Goal: Information Seeking & Learning: Understand process/instructions

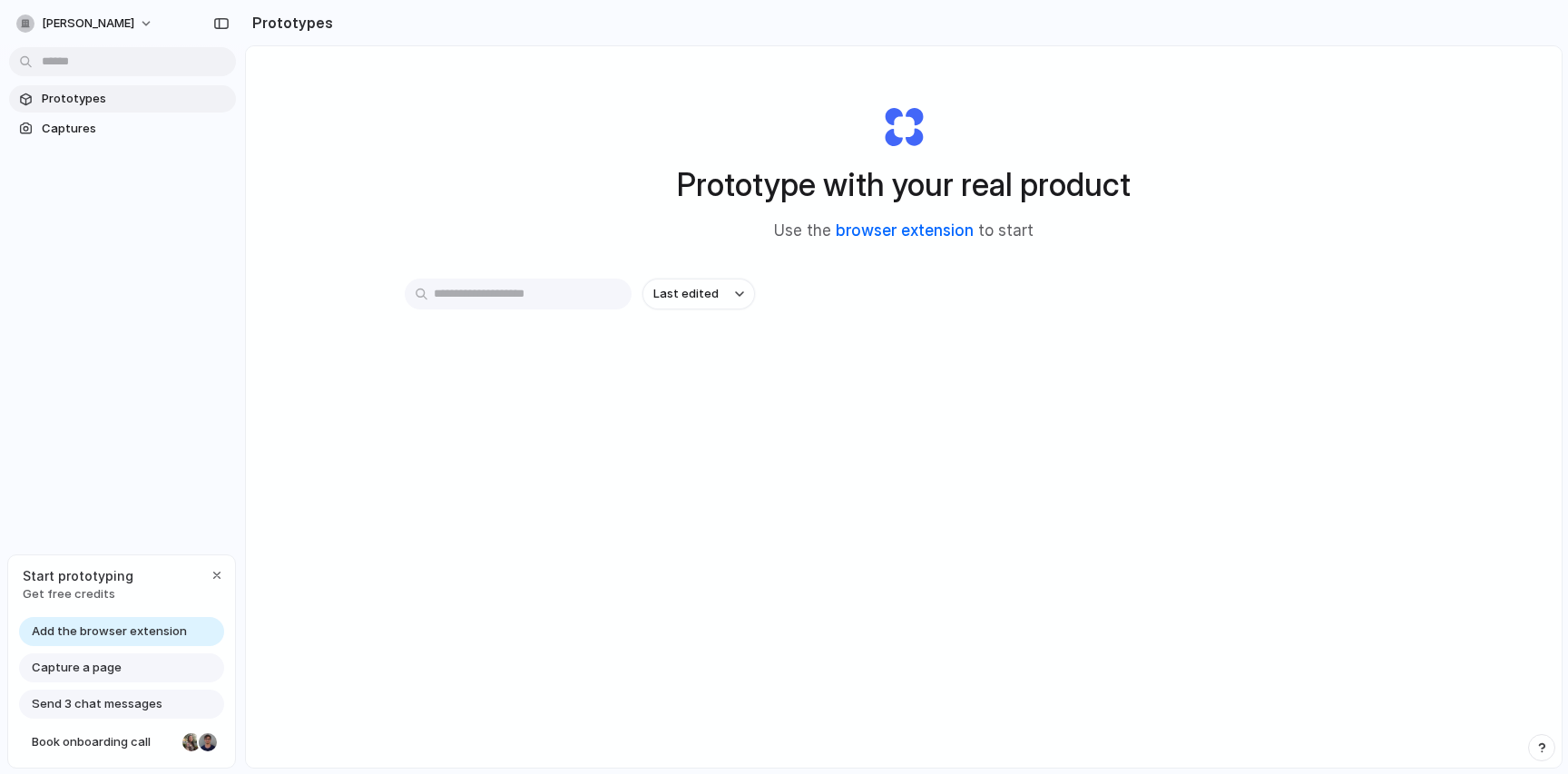
click at [929, 234] on link "browser extension" at bounding box center [904, 230] width 138 height 19
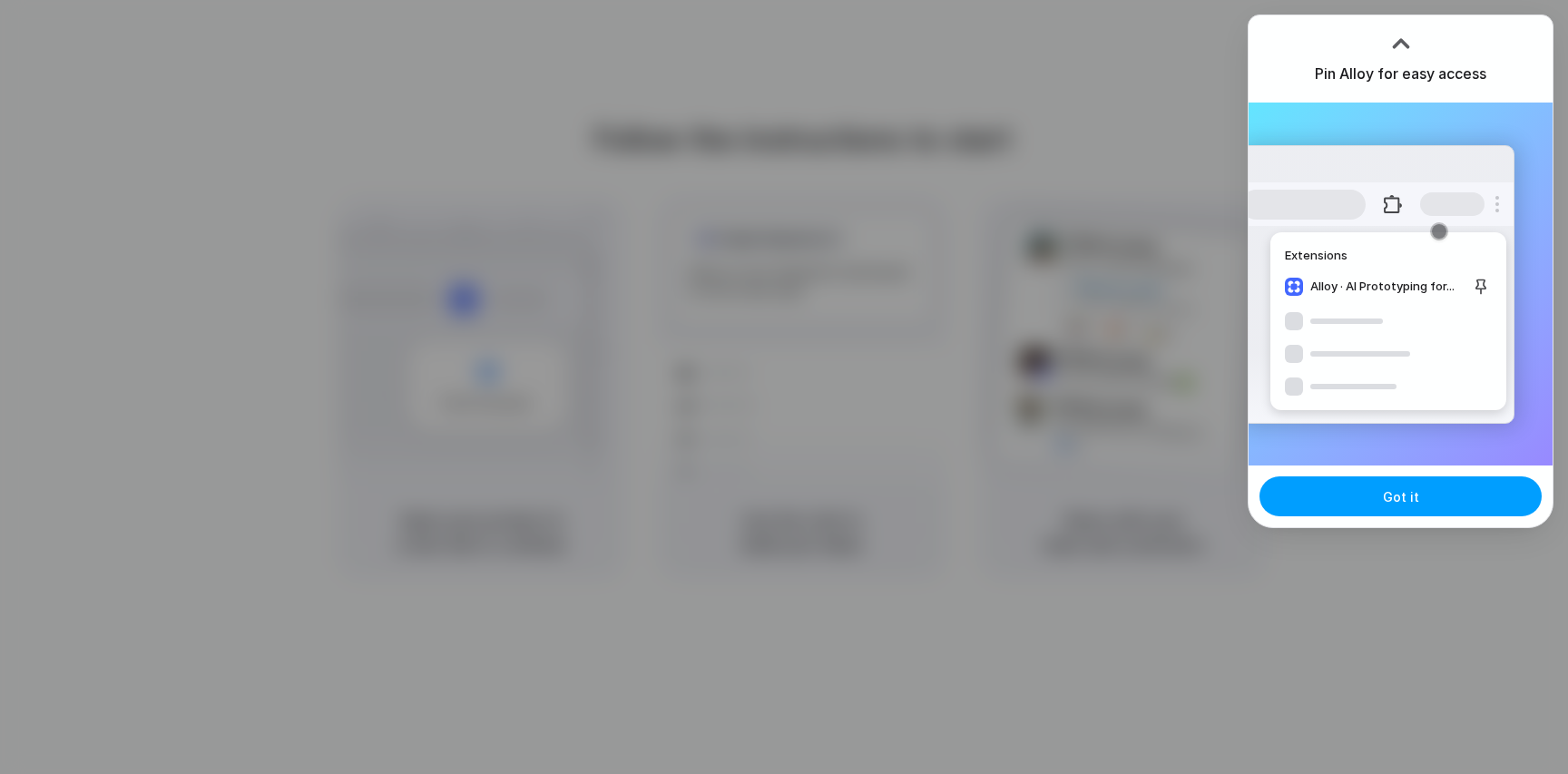
click at [1399, 508] on button "Got it" at bounding box center [1401, 496] width 282 height 40
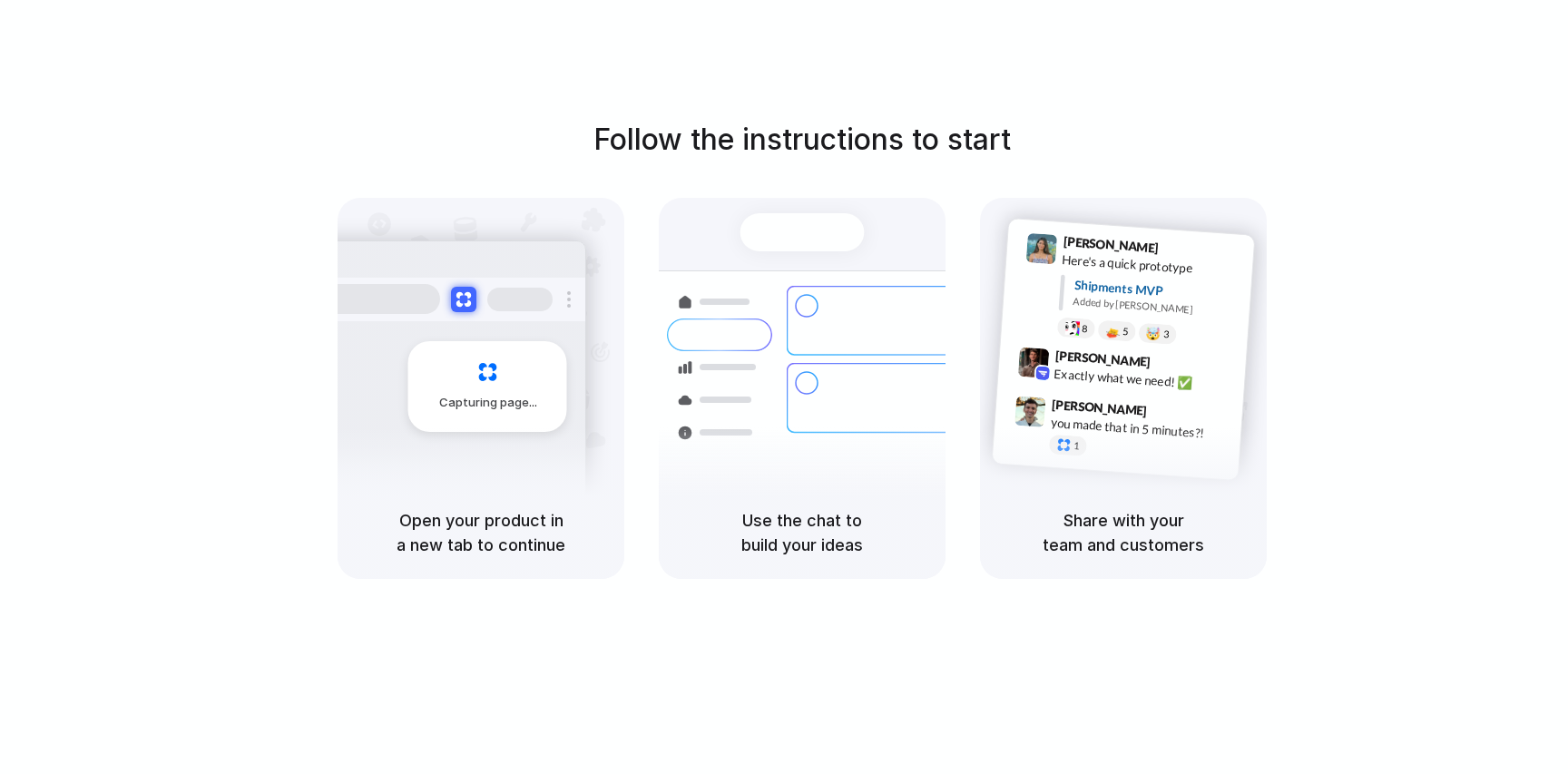
click at [1484, 189] on div "Follow the instructions to start Capturing page Open your product in a new tab …" at bounding box center [802, 348] width 1568 height 461
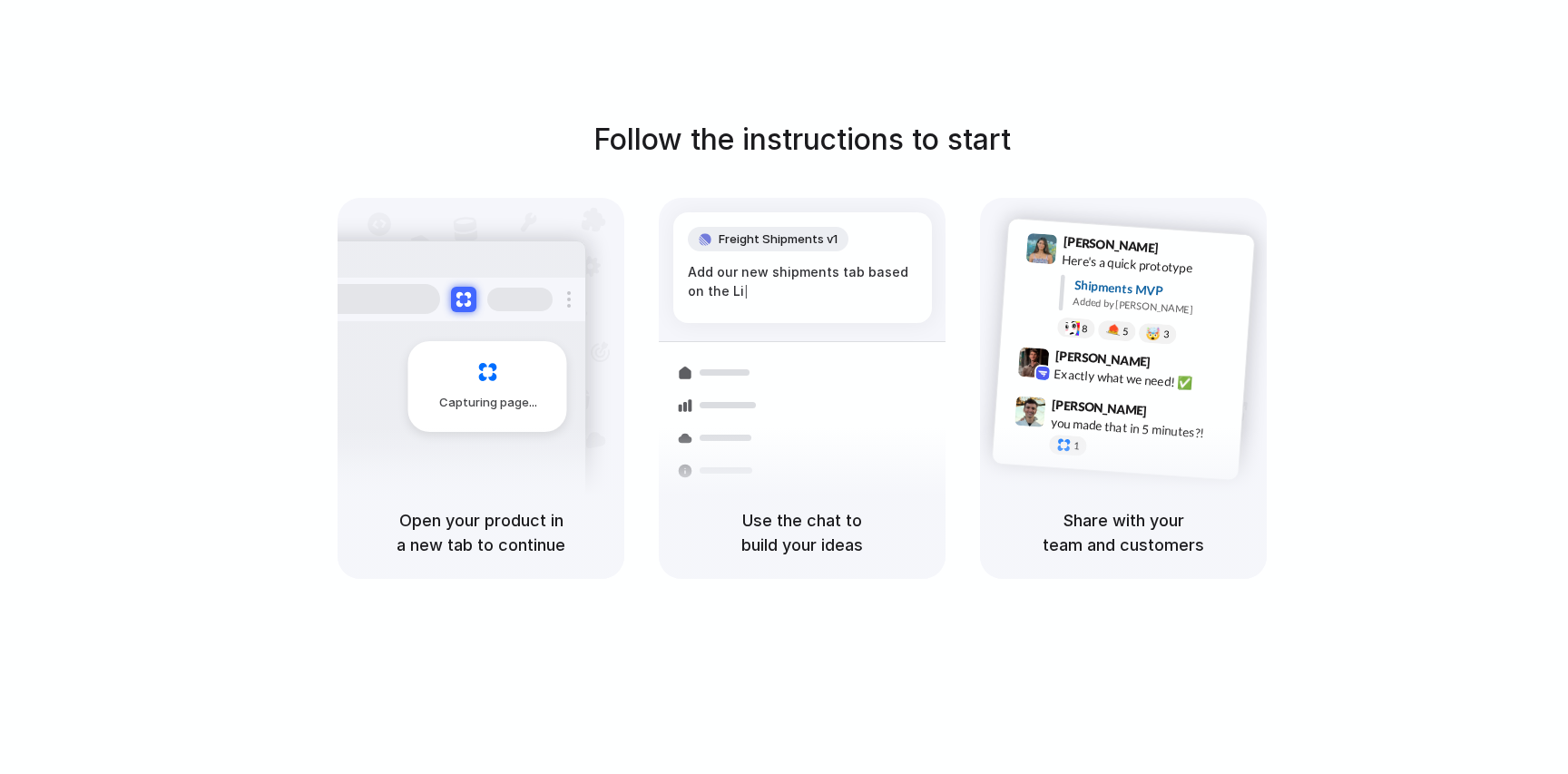
click at [784, 388] on div at bounding box center [784, 388] width 0 height 0
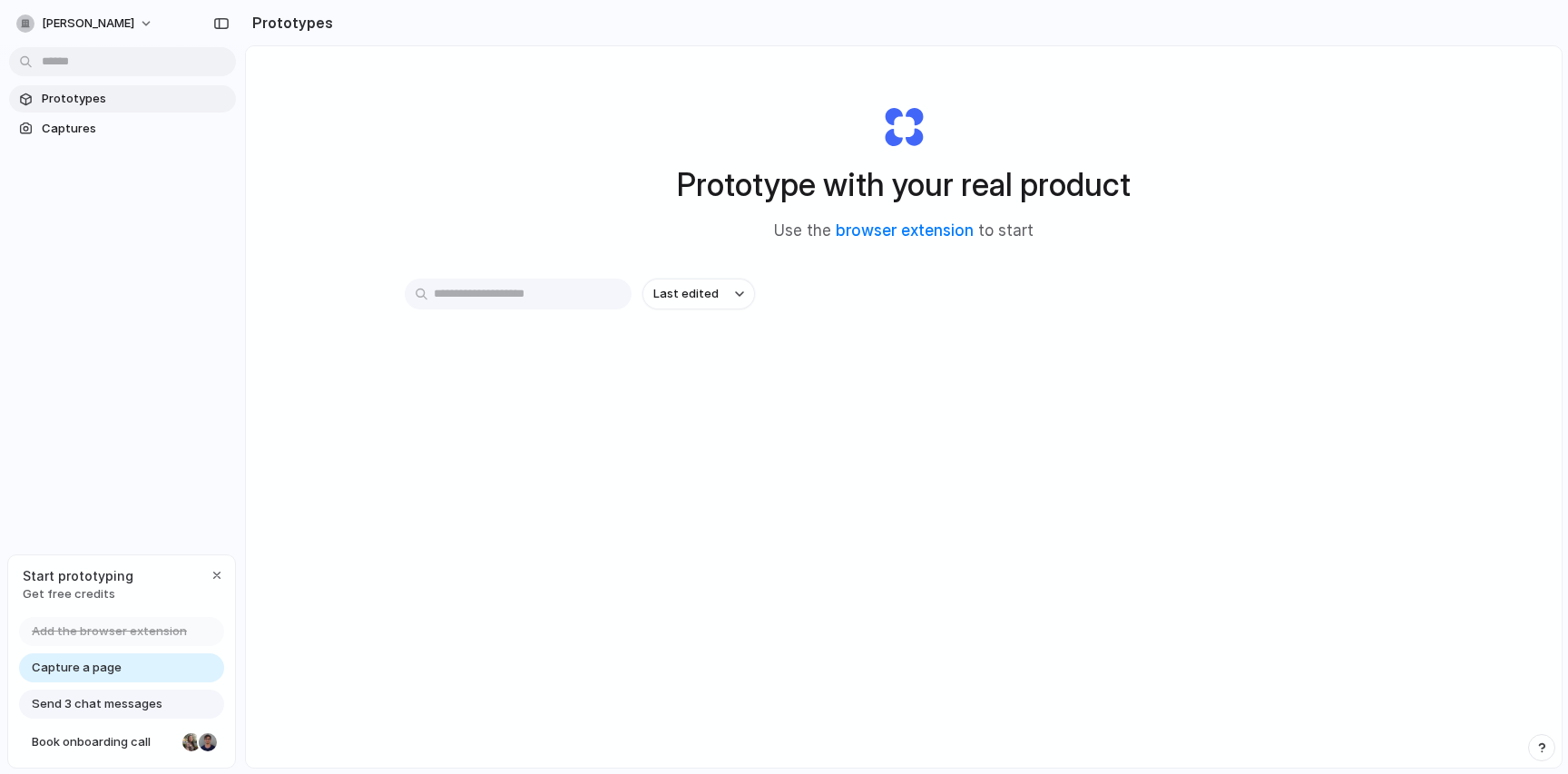
click at [580, 292] on input "text" at bounding box center [518, 293] width 227 height 30
click at [707, 306] on button "Last edited" at bounding box center [698, 293] width 113 height 30
click at [492, 425] on div "Last edited Last created Alphabetical" at bounding box center [784, 387] width 1568 height 774
click at [102, 672] on span "Capture a page" at bounding box center [76, 668] width 90 height 19
click at [123, 668] on link "Capture a page" at bounding box center [120, 668] width 205 height 29
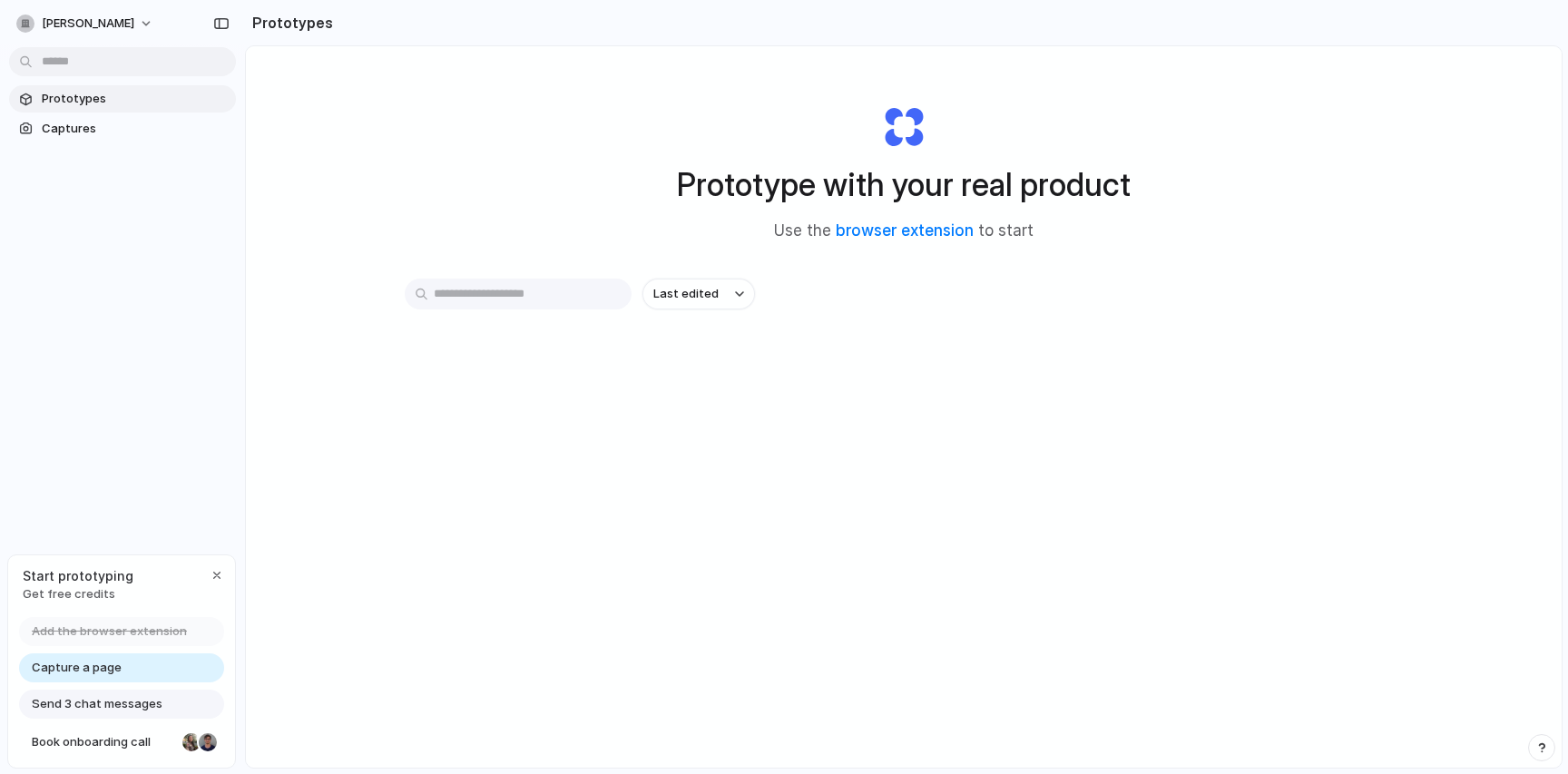
click at [538, 294] on input "text" at bounding box center [518, 293] width 227 height 30
click at [475, 136] on div "Prototype with your real product Use the browser extension to start Last edited" at bounding box center [903, 455] width 1315 height 818
click at [870, 234] on link "browser extension" at bounding box center [904, 230] width 138 height 19
click at [461, 309] on input "text" at bounding box center [518, 293] width 227 height 30
